Goal: Transaction & Acquisition: Purchase product/service

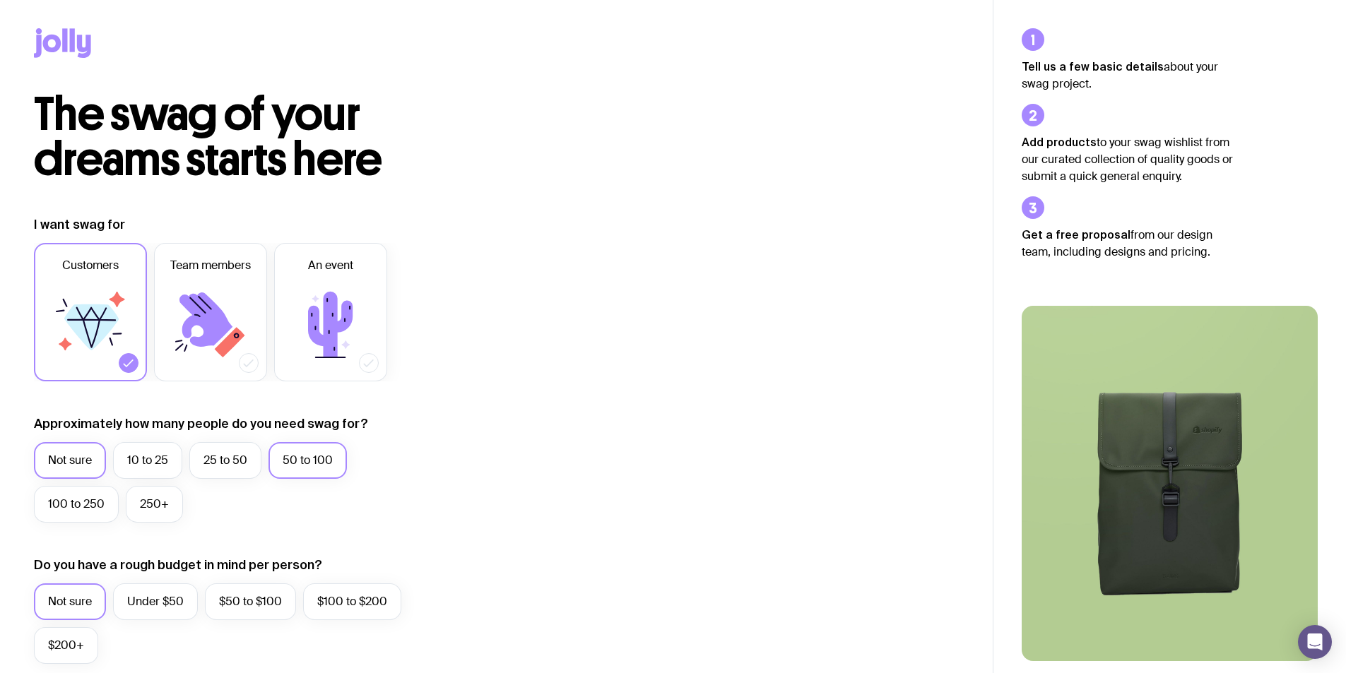
click at [330, 465] on label "50 to 100" at bounding box center [307, 460] width 78 height 37
click at [0, 0] on input "50 to 100" at bounding box center [0, 0] width 0 height 0
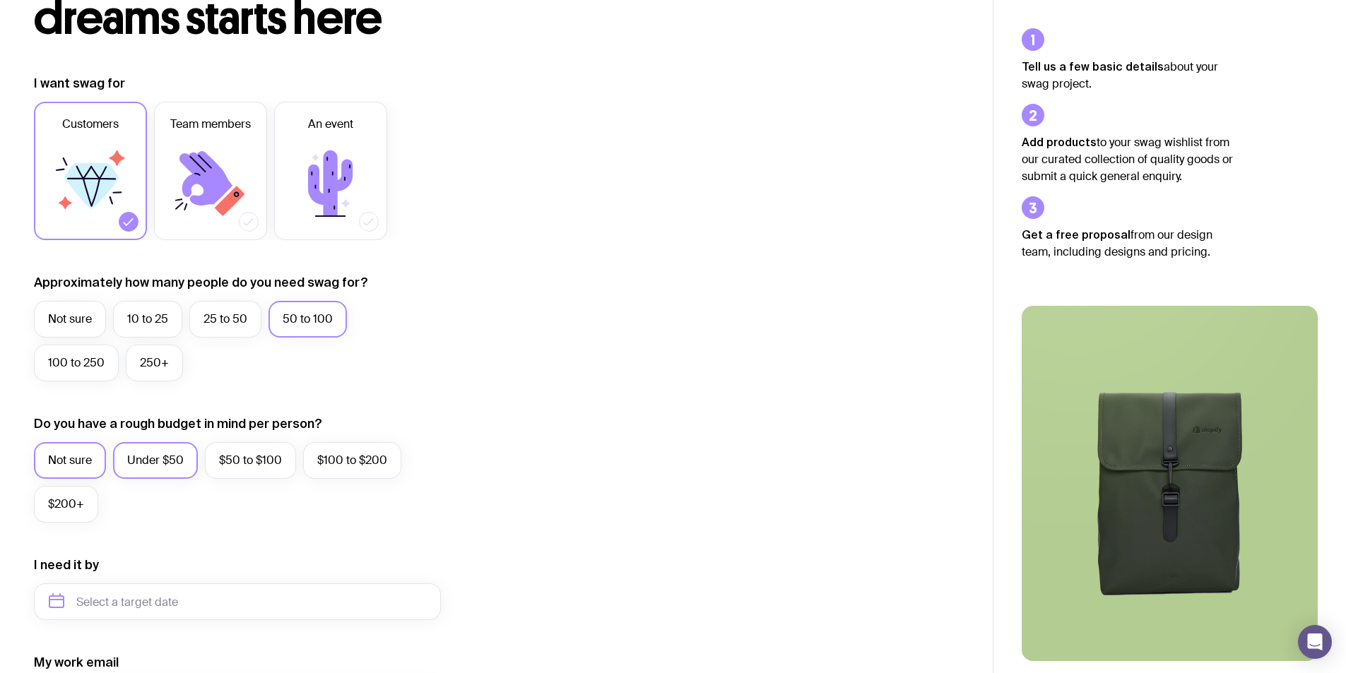
click at [149, 468] on label "Under $50" at bounding box center [155, 460] width 85 height 37
click at [0, 0] on input "Under $50" at bounding box center [0, 0] width 0 height 0
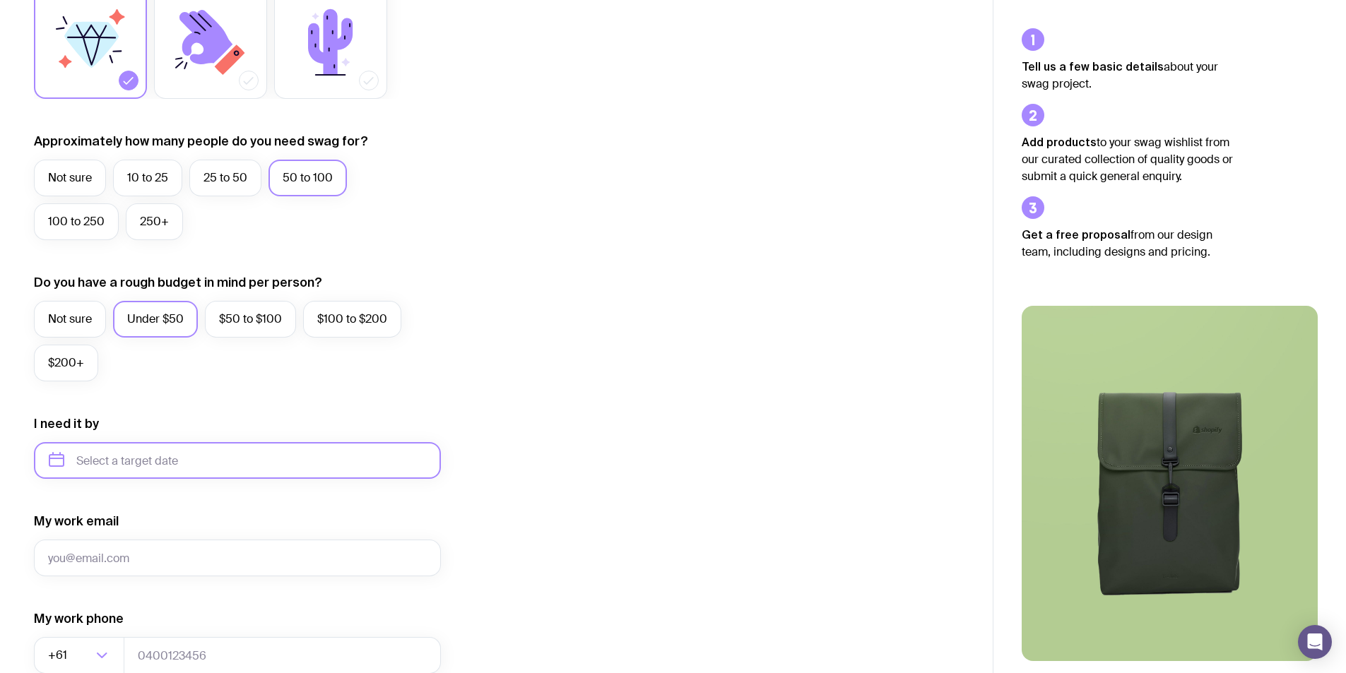
click at [183, 463] on input "text" at bounding box center [237, 460] width 407 height 37
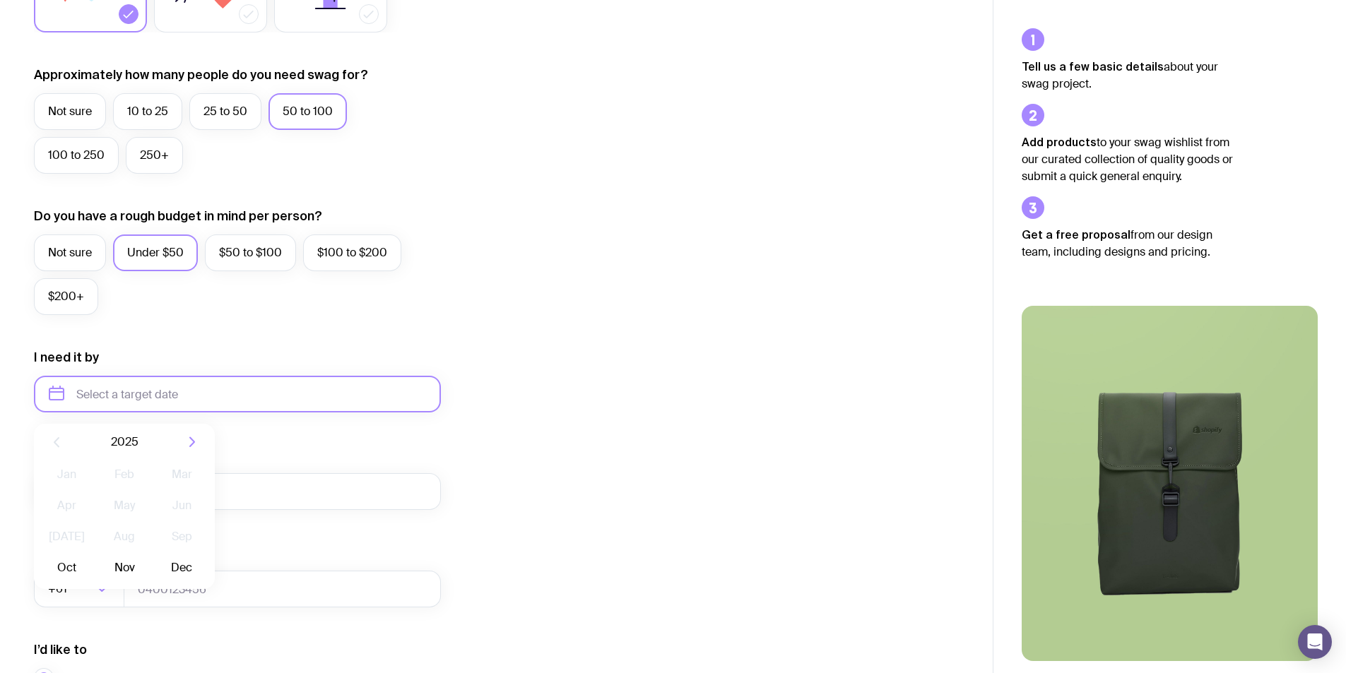
scroll to position [528, 0]
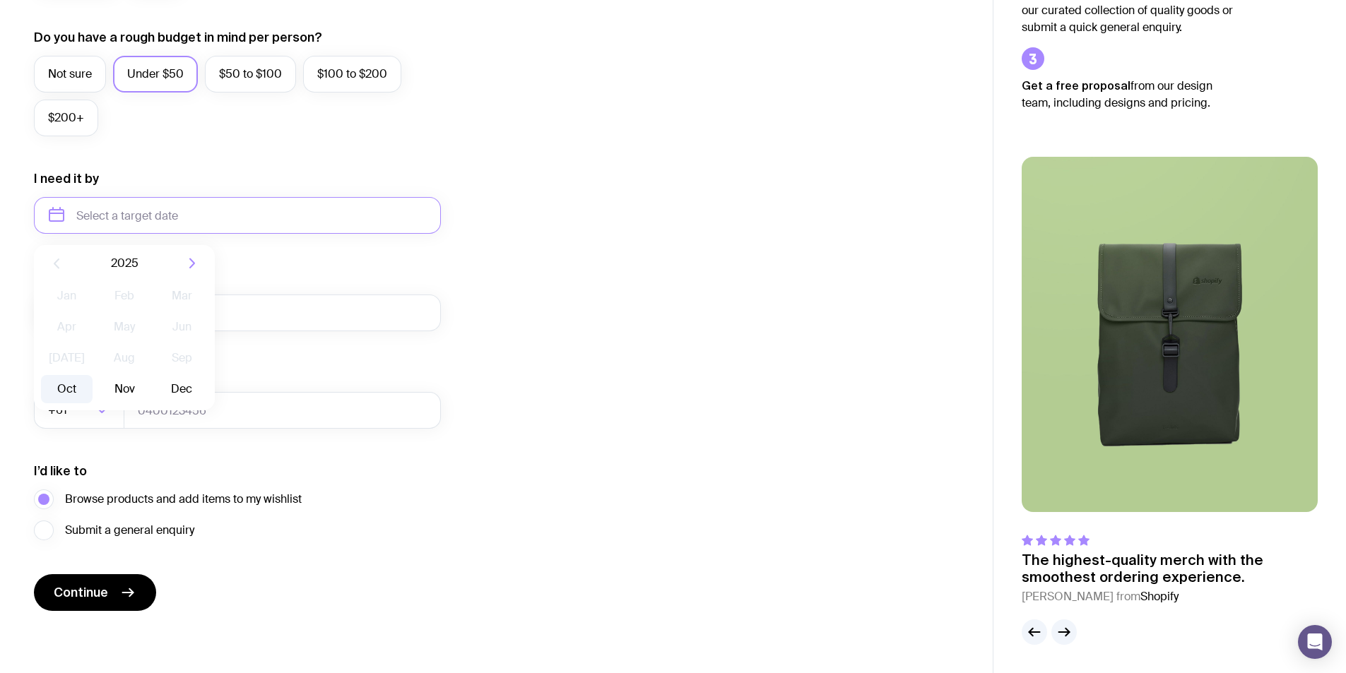
click at [63, 394] on button "Oct" at bounding box center [67, 389] width 52 height 28
type input "[DATE]"
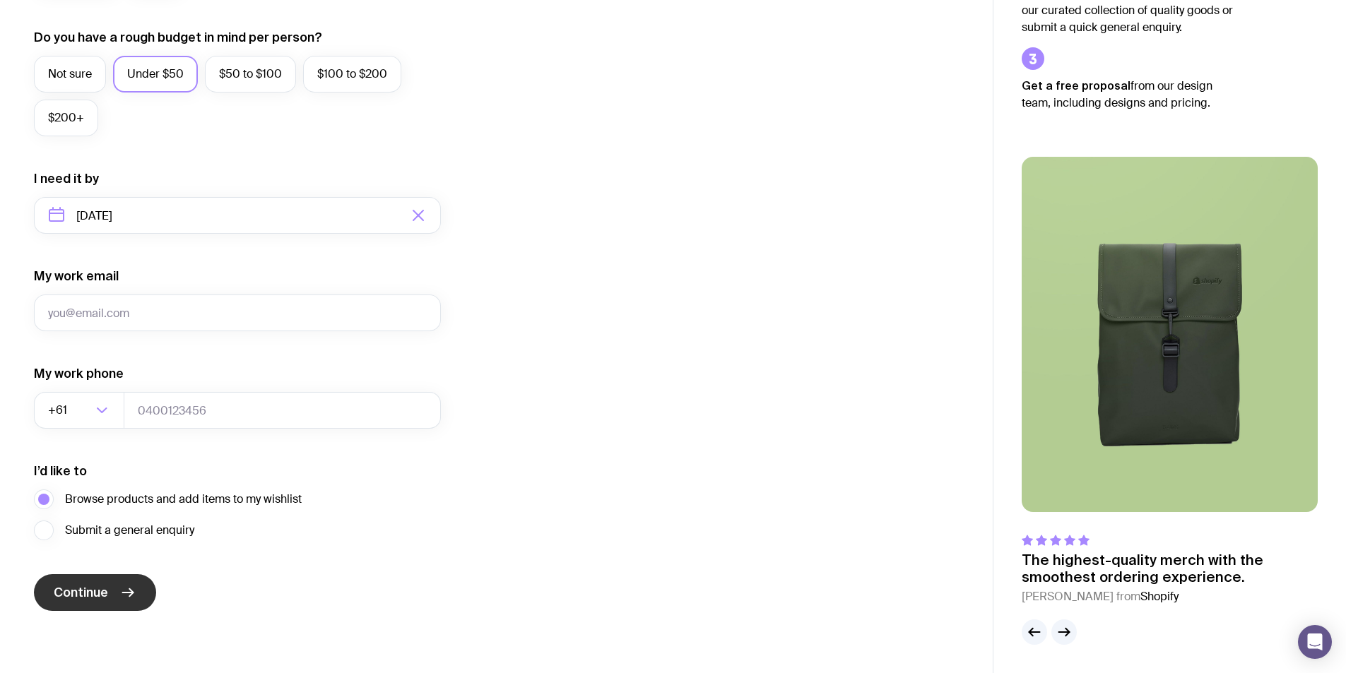
click at [94, 599] on span "Continue" at bounding box center [81, 592] width 54 height 17
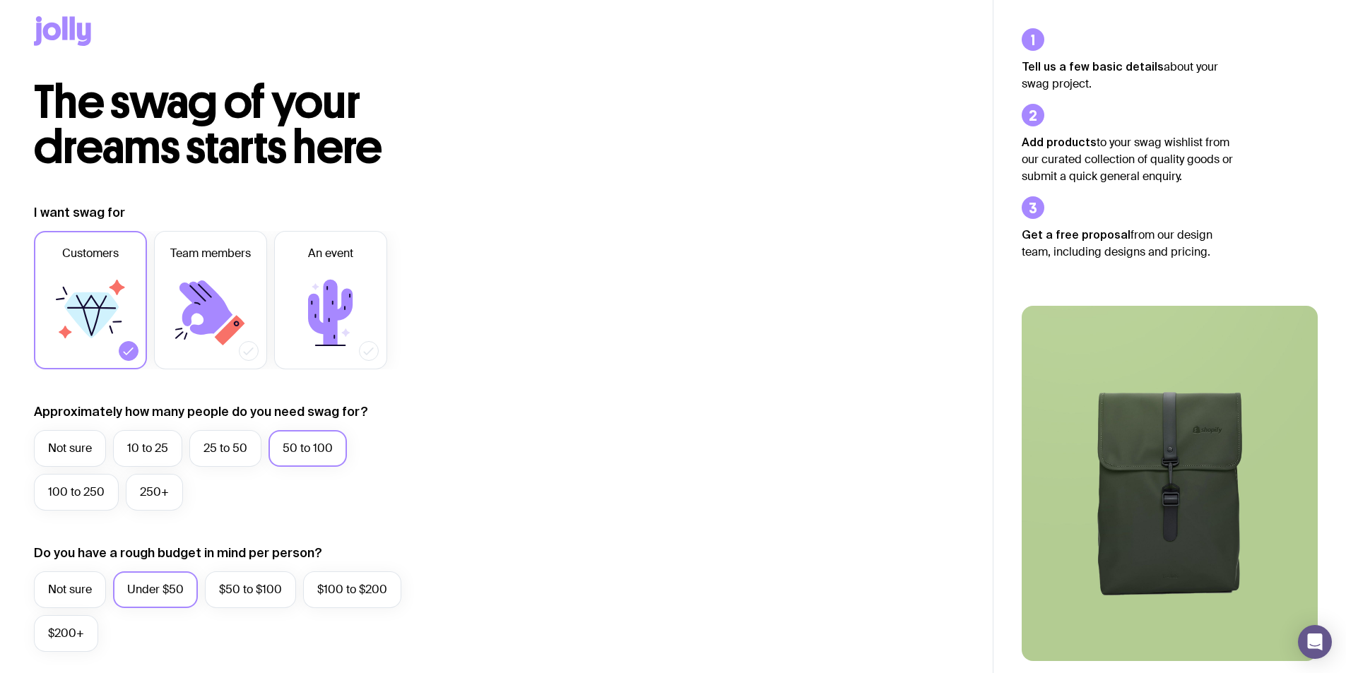
scroll to position [0, 0]
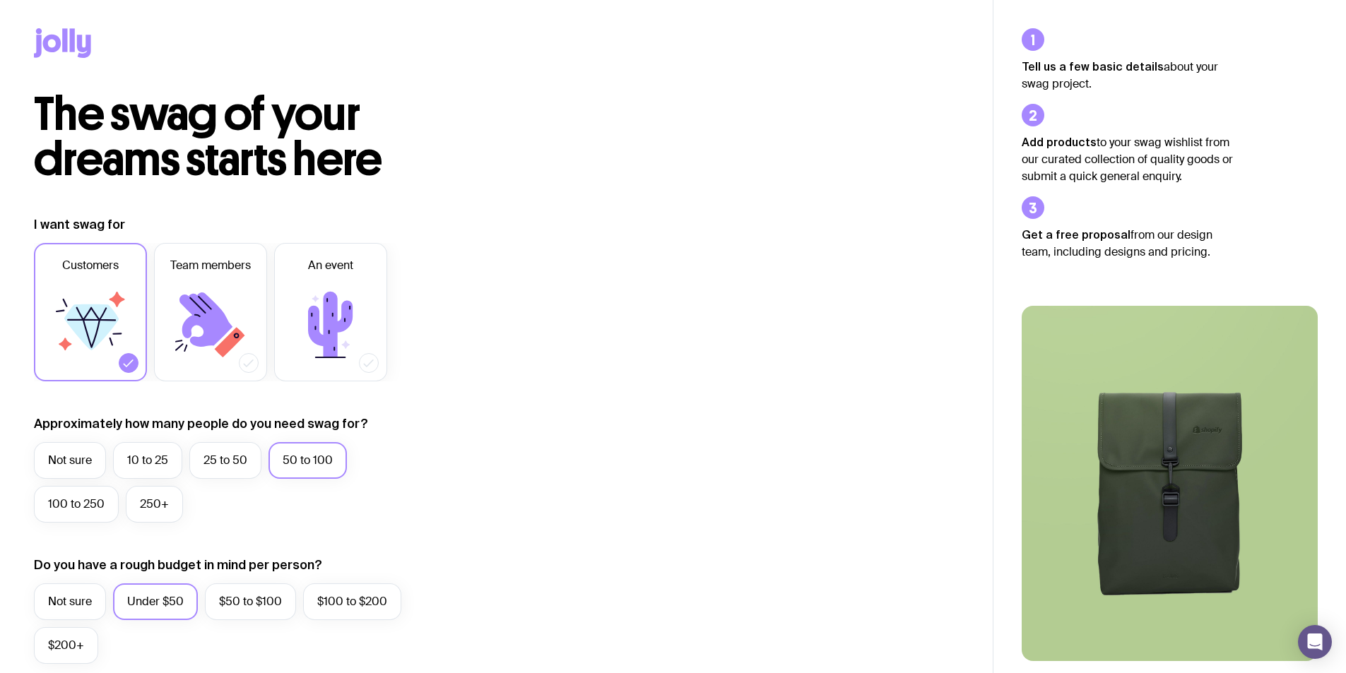
click at [53, 32] on icon at bounding box center [62, 43] width 57 height 30
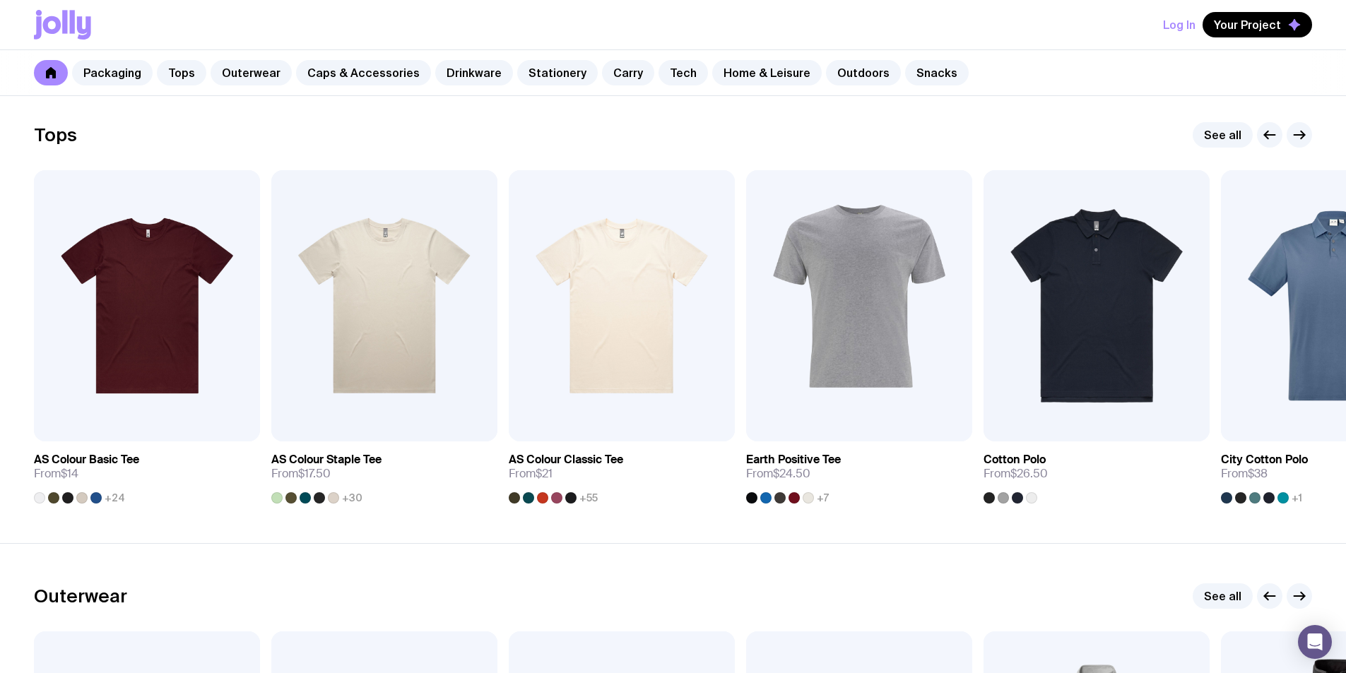
scroll to position [707, 0]
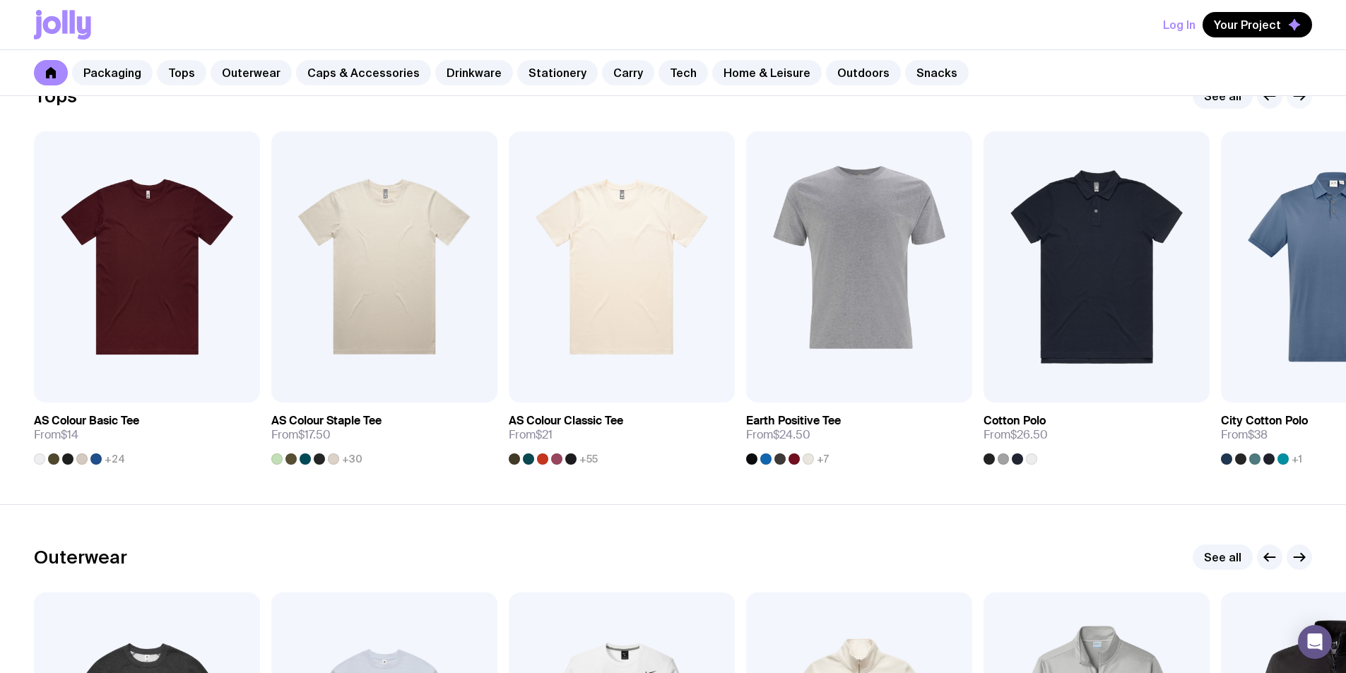
click at [1298, 99] on icon "button" at bounding box center [1299, 96] width 17 height 17
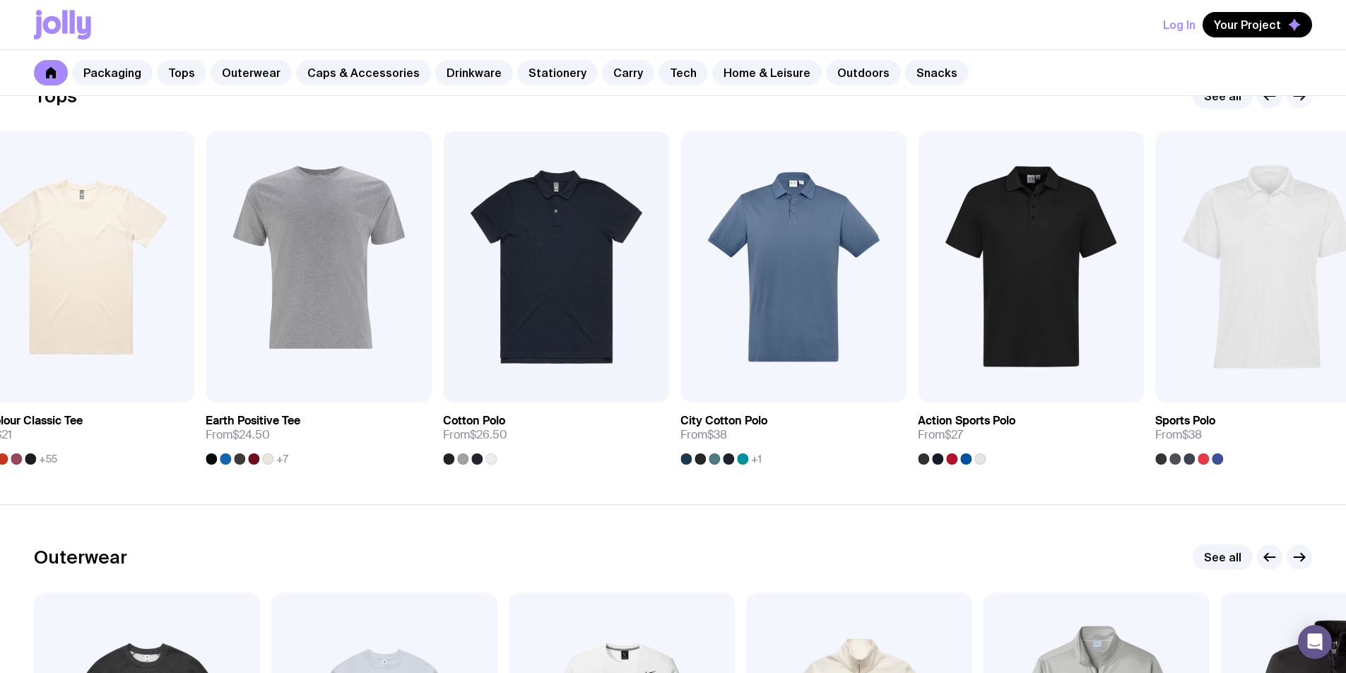
click at [1298, 102] on icon "button" at bounding box center [1299, 96] width 17 height 17
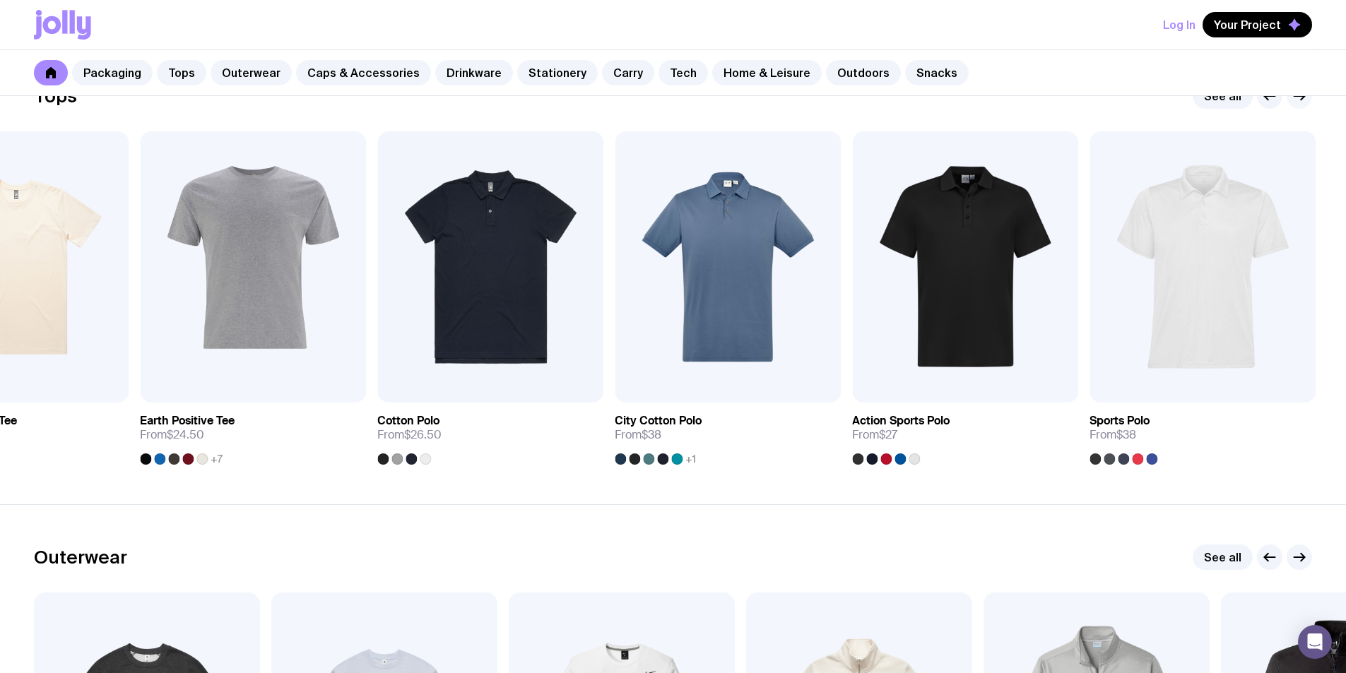
click at [1298, 102] on icon "button" at bounding box center [1299, 96] width 17 height 17
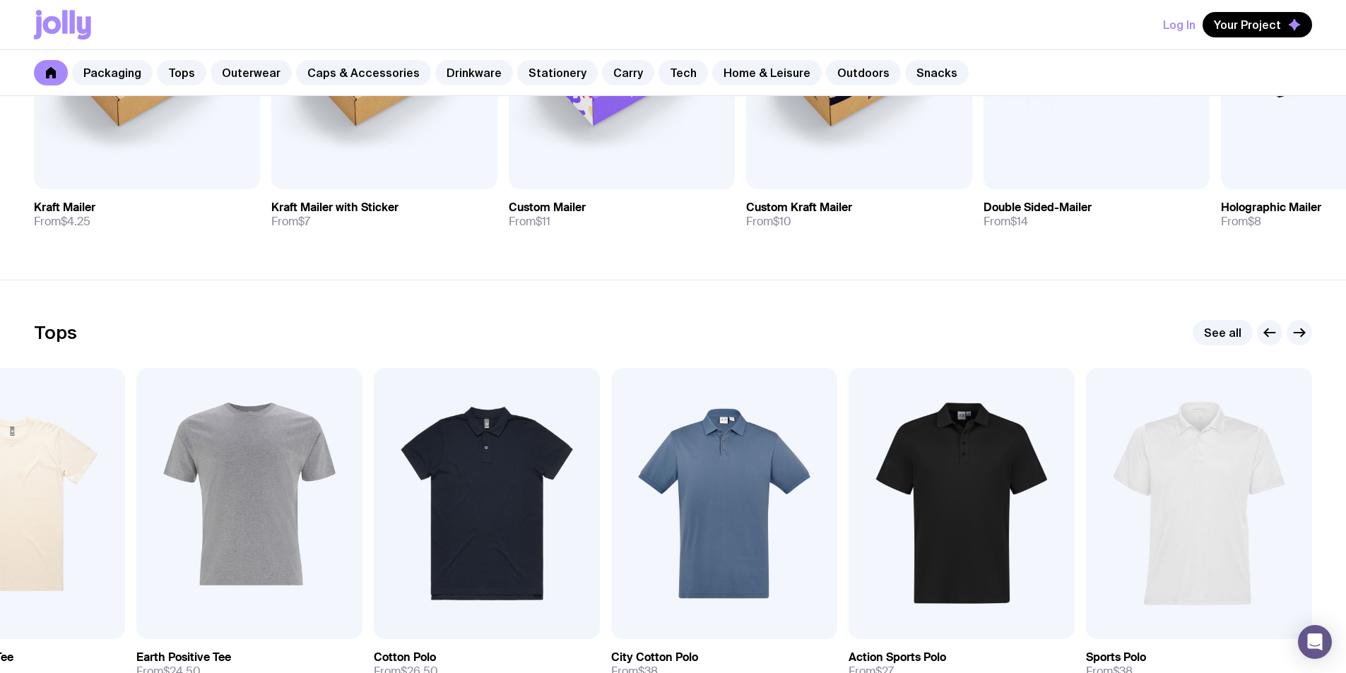
scroll to position [465, 0]
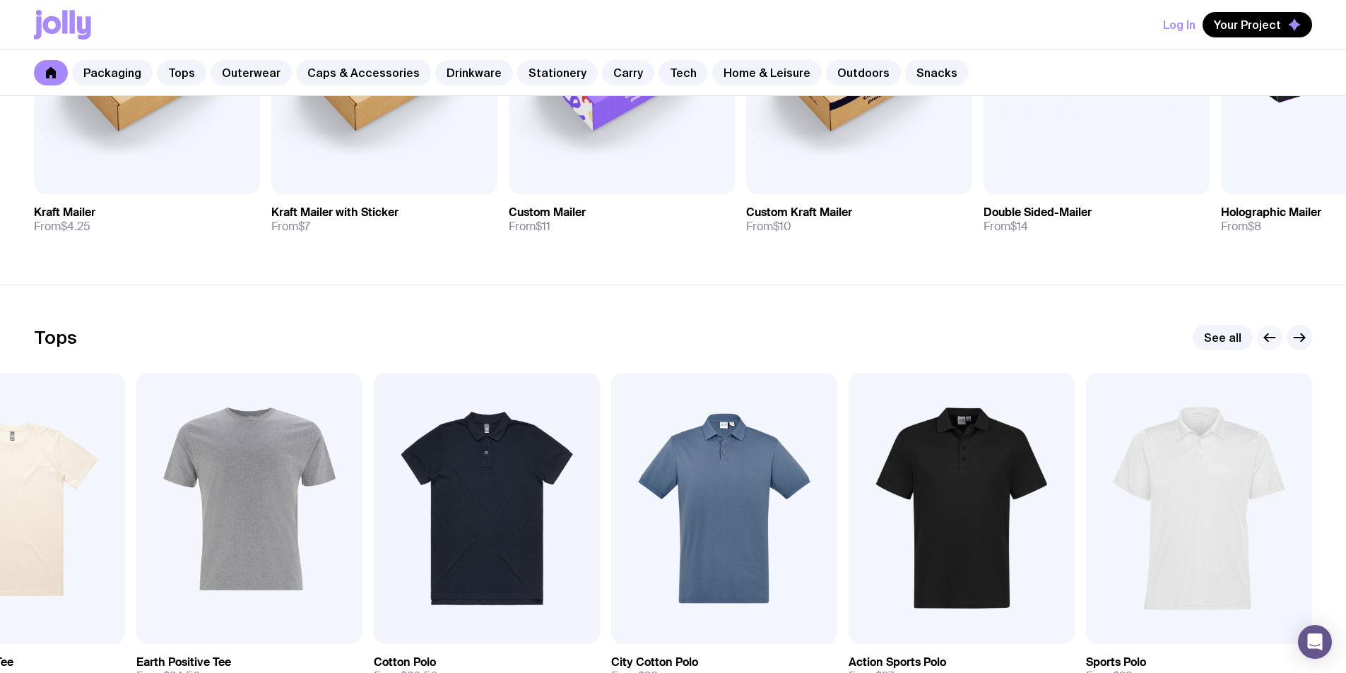
click at [1259, 332] on button "button" at bounding box center [1269, 337] width 25 height 25
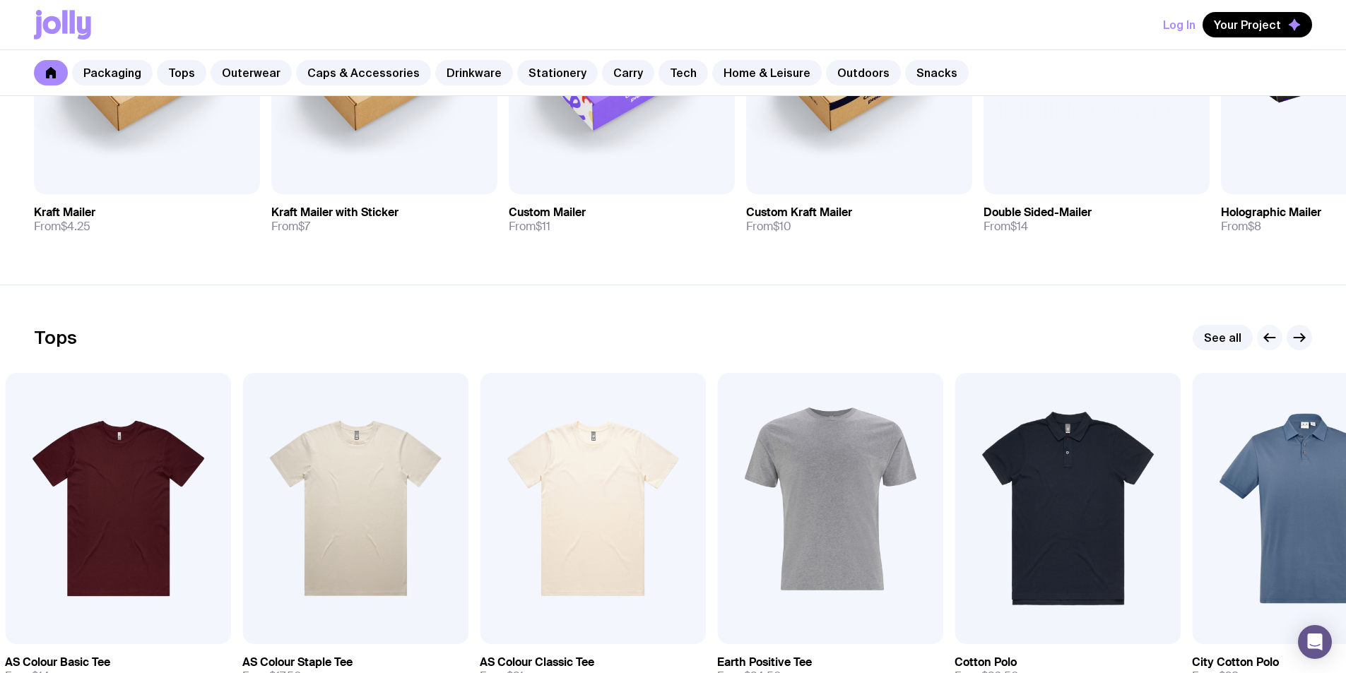
click at [1265, 338] on icon "button" at bounding box center [1270, 338] width 11 height 0
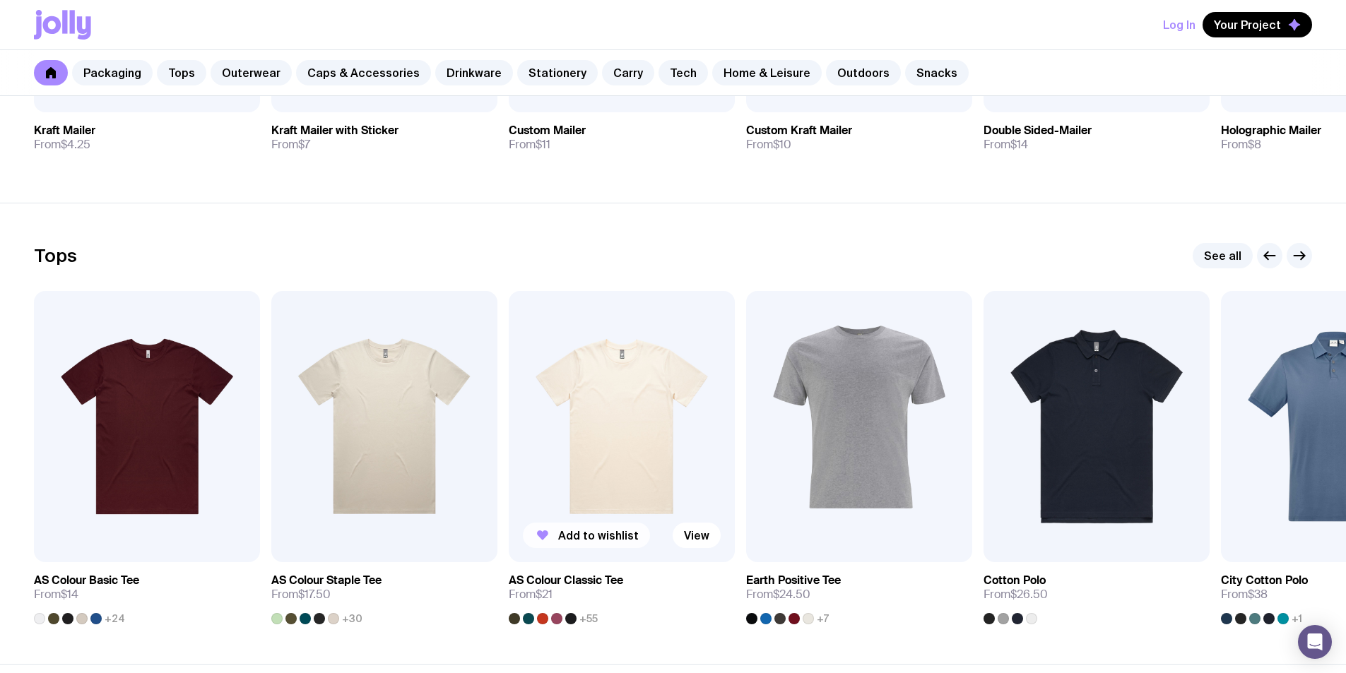
scroll to position [606, 0]
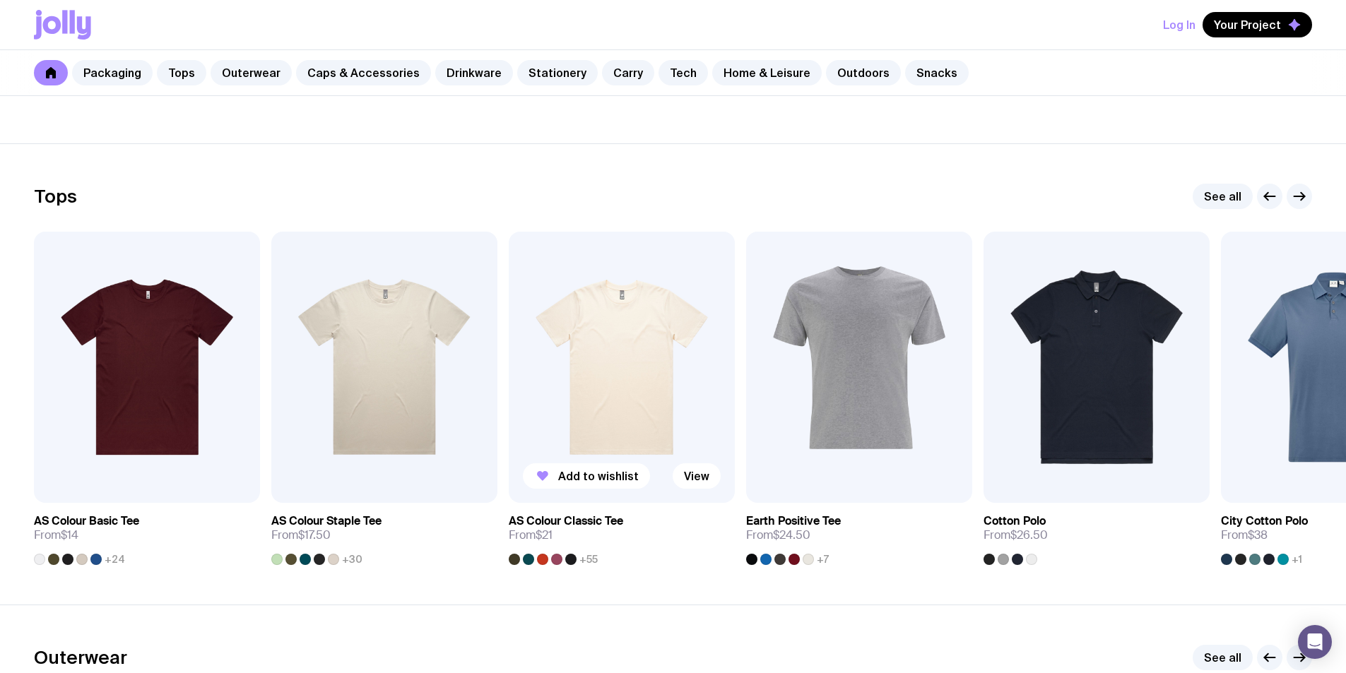
click at [610, 360] on img at bounding box center [622, 367] width 226 height 271
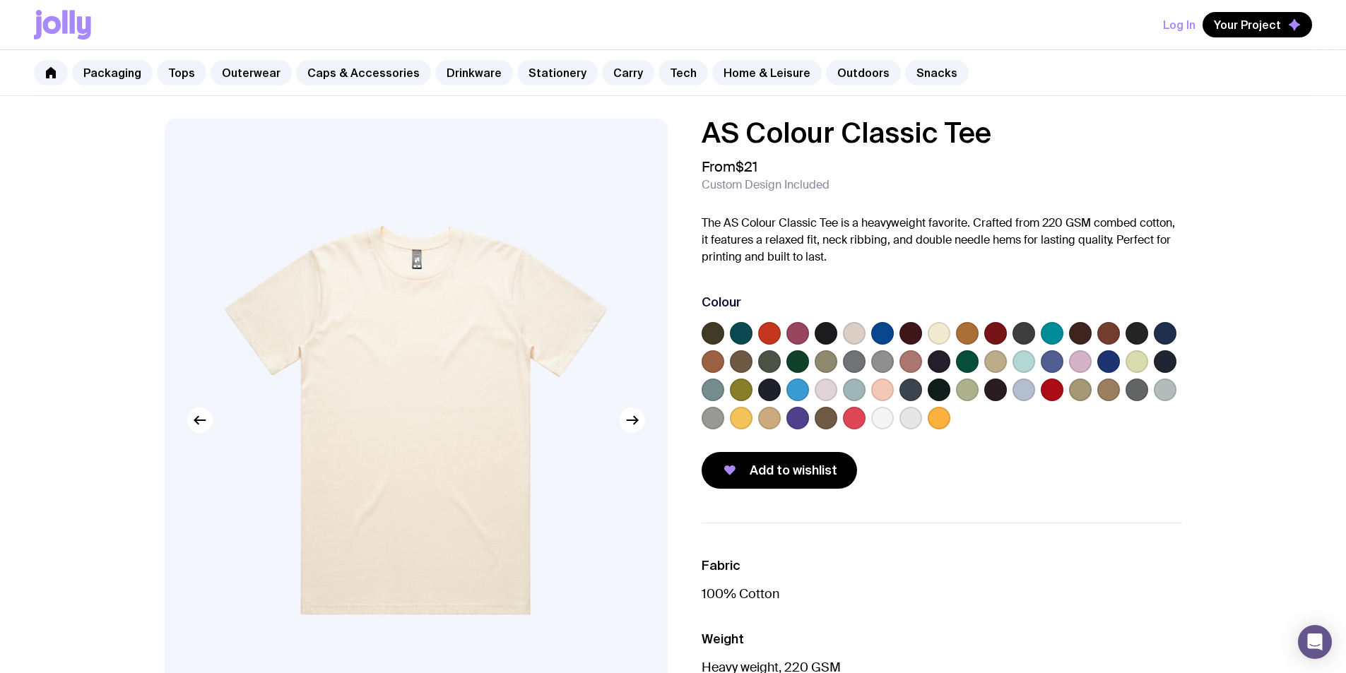
click at [1086, 358] on label at bounding box center [1080, 361] width 23 height 23
click at [0, 0] on input "radio" at bounding box center [0, 0] width 0 height 0
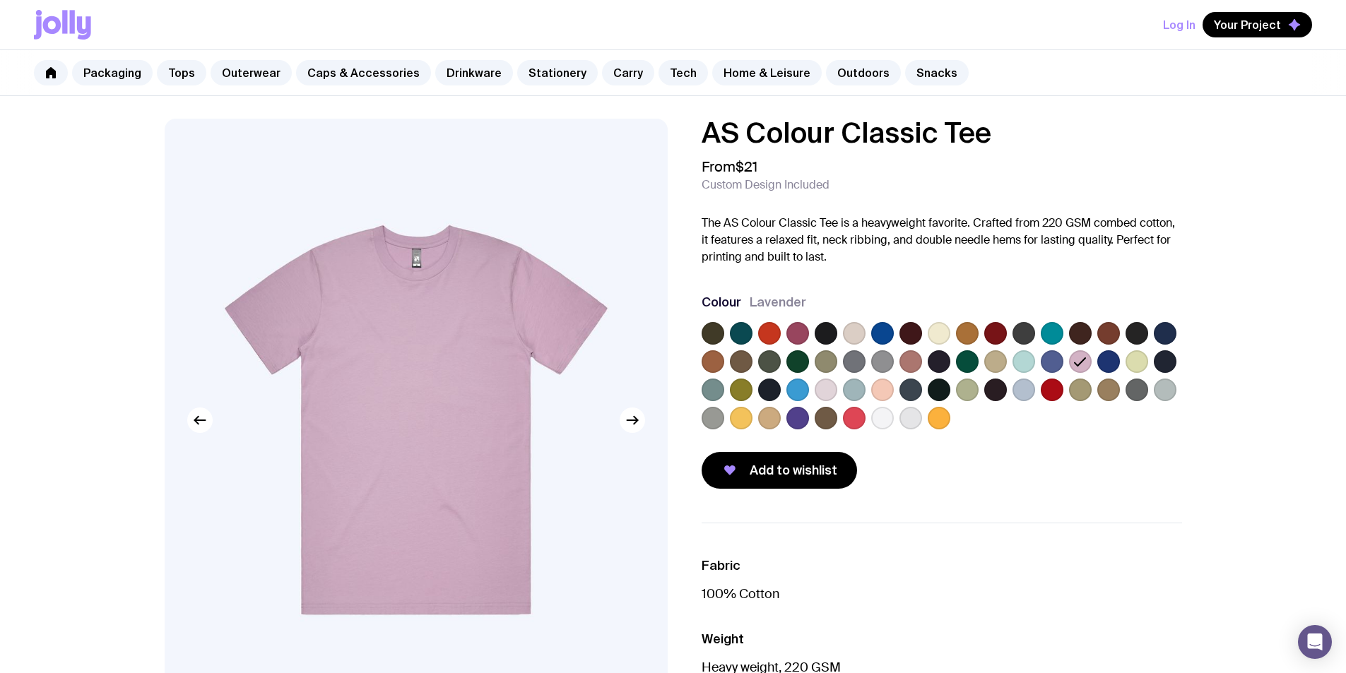
click at [855, 415] on label at bounding box center [854, 418] width 23 height 23
click at [0, 0] on input "radio" at bounding box center [0, 0] width 0 height 0
